Goal: Information Seeking & Learning: Learn about a topic

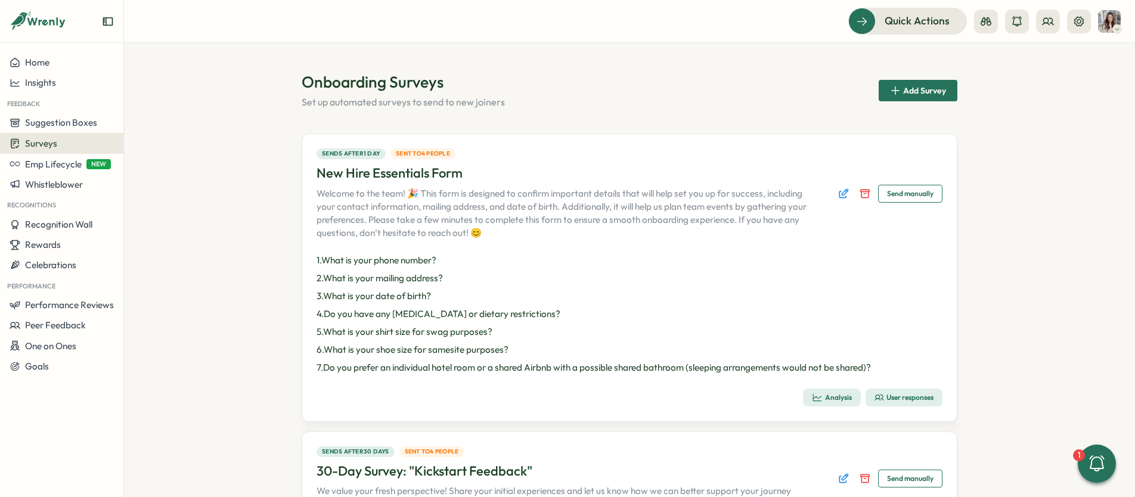
click at [66, 147] on div "Surveys" at bounding box center [62, 143] width 104 height 11
click at [165, 142] on div "Onboarding Surveys" at bounding box center [170, 143] width 89 height 13
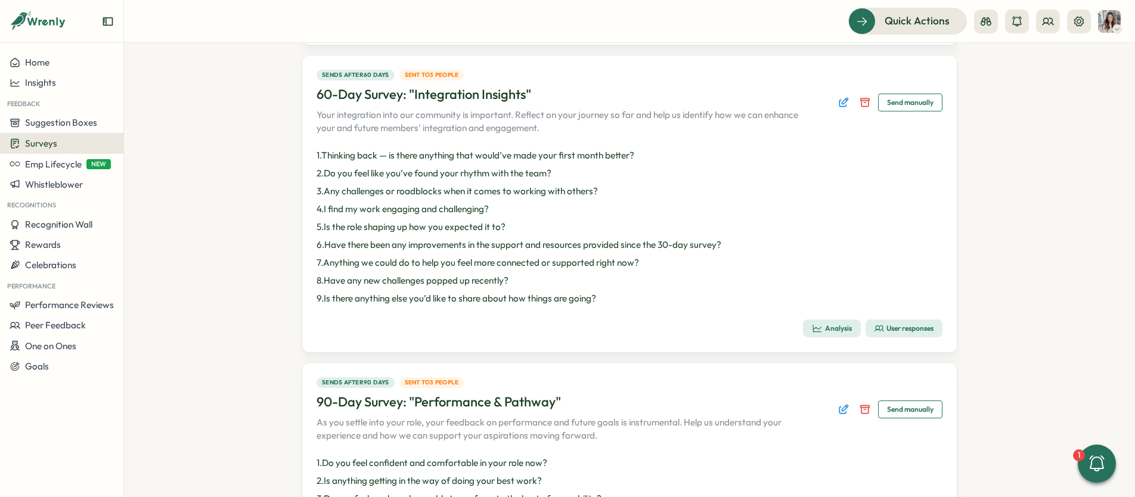
scroll to position [987, 0]
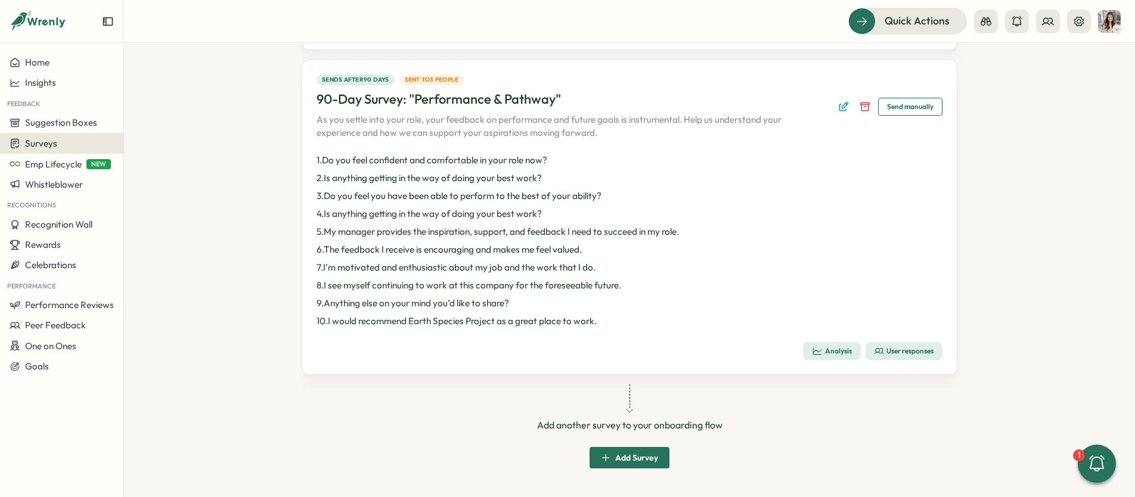
click at [913, 357] on span "User responses" at bounding box center [904, 351] width 59 height 17
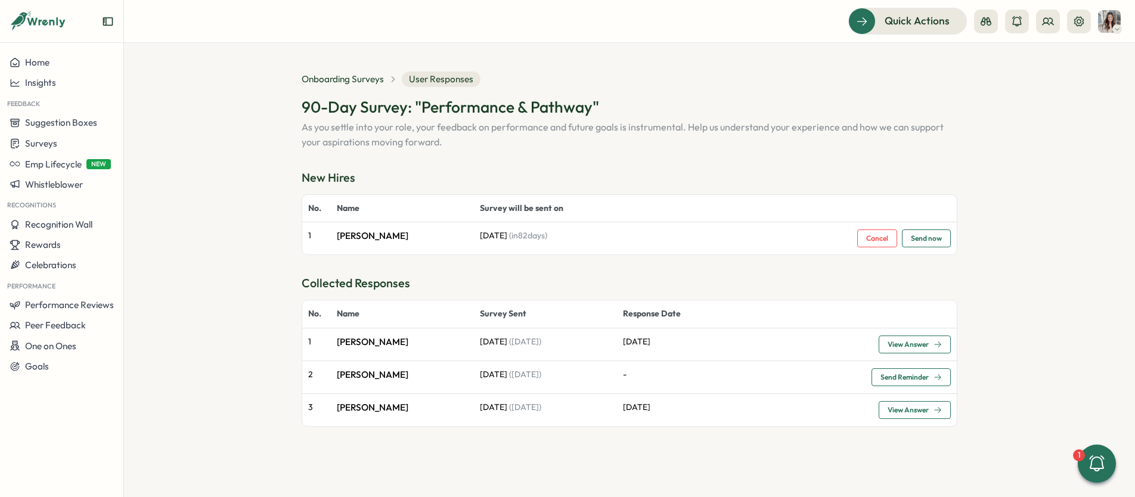
click at [889, 345] on span "View Answer" at bounding box center [908, 344] width 41 height 7
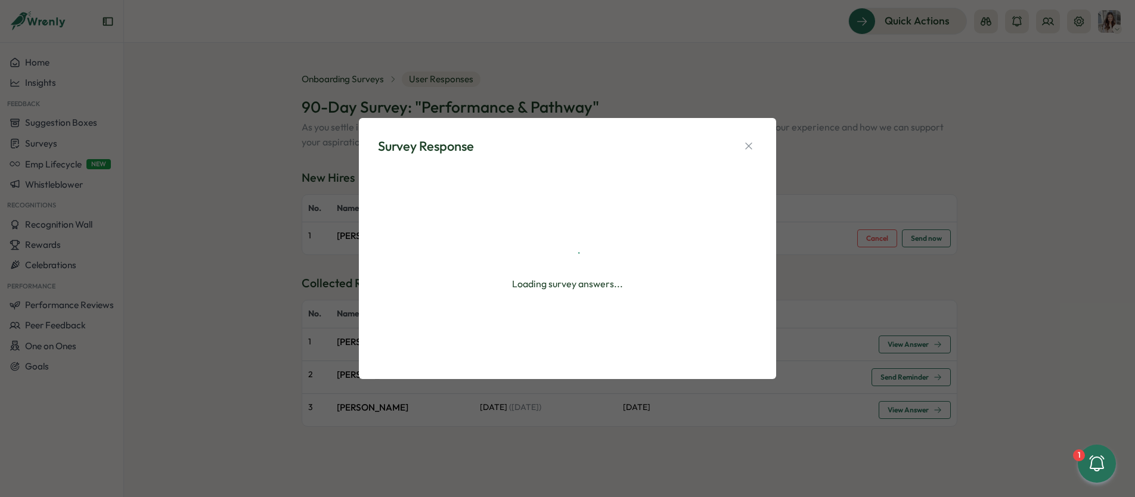
type textarea "*"
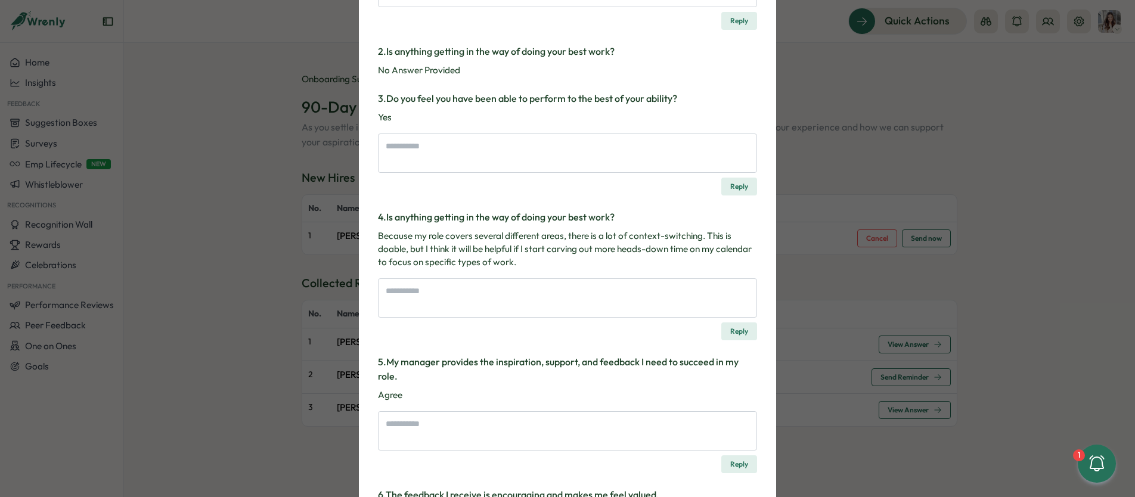
scroll to position [219, 0]
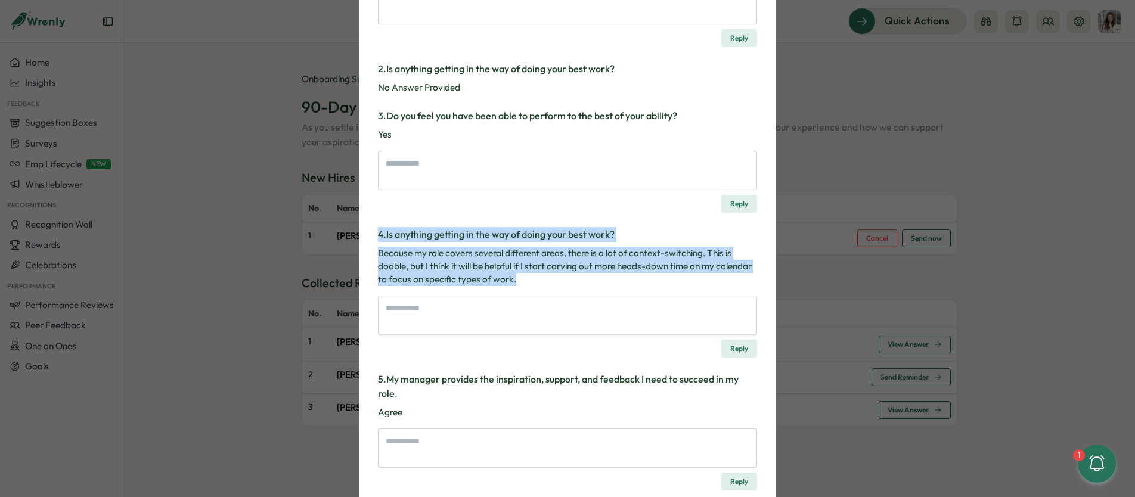
drag, startPoint x: 375, startPoint y: 235, endPoint x: 578, endPoint y: 321, distance: 220.9
click at [578, 321] on div "4 . Is anything getting in the way of doing your best work? Because my role cov…" at bounding box center [567, 292] width 379 height 131
copy div "4 . Is anything getting in the way of doing your best work? Because my role cov…"
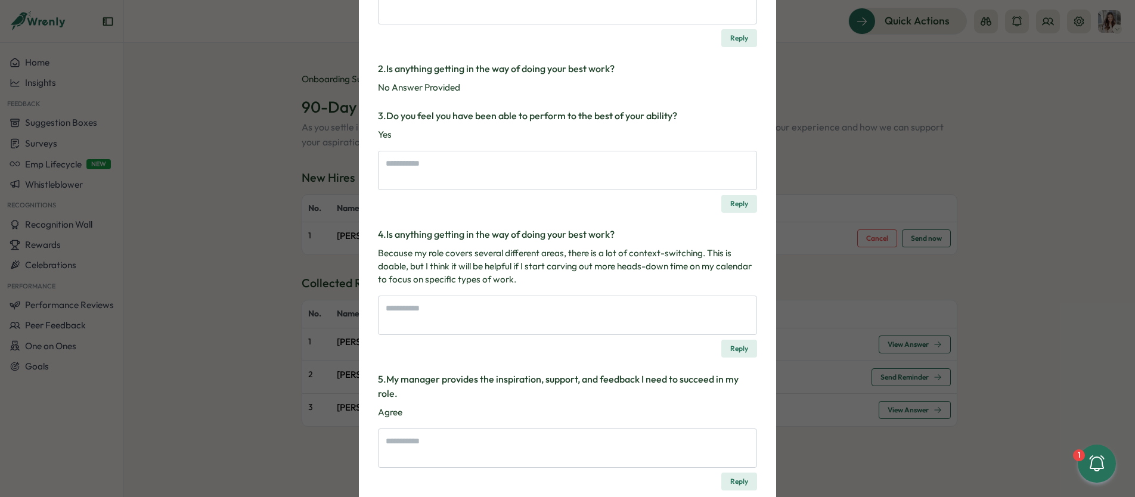
click at [1007, 361] on div "Survey Response 90-Day Survey: "Performance & Pathway" As you settle into your …" at bounding box center [567, 248] width 1135 height 497
click at [1019, 343] on div "Survey Response 90-Day Survey: "Performance & Pathway" As you settle into your …" at bounding box center [567, 248] width 1135 height 497
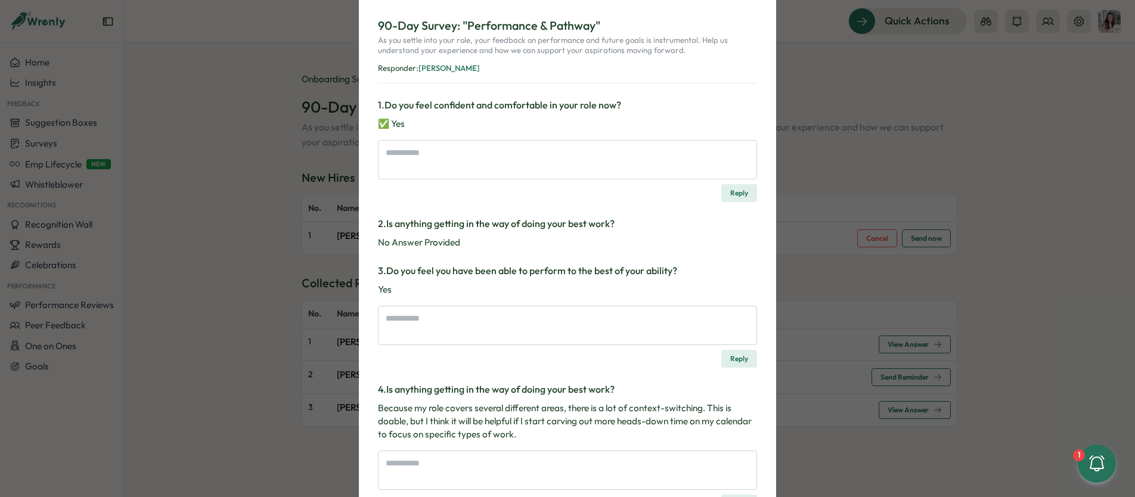
scroll to position [0, 0]
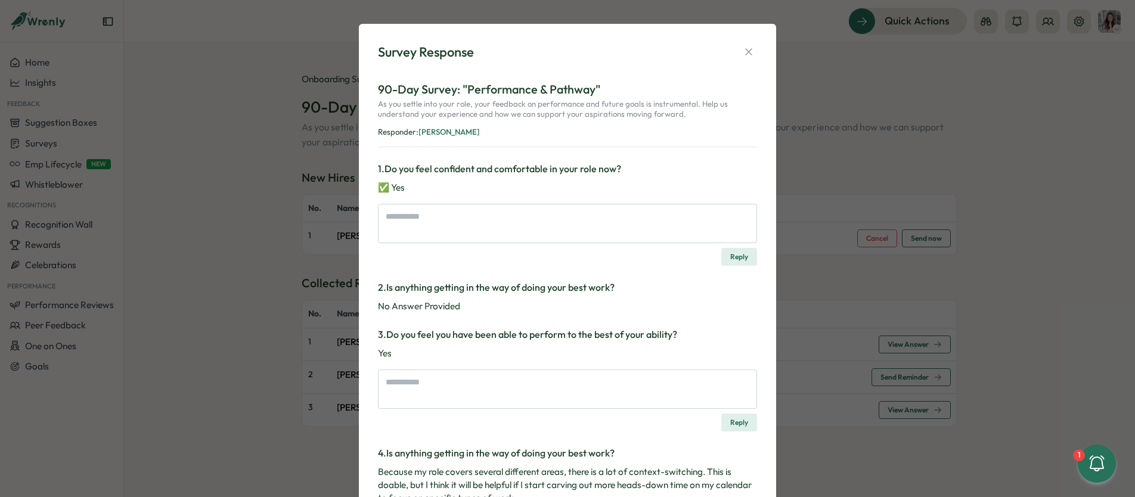
click at [743, 51] on icon "button" at bounding box center [749, 52] width 12 height 12
